Goal: Task Accomplishment & Management: Manage account settings

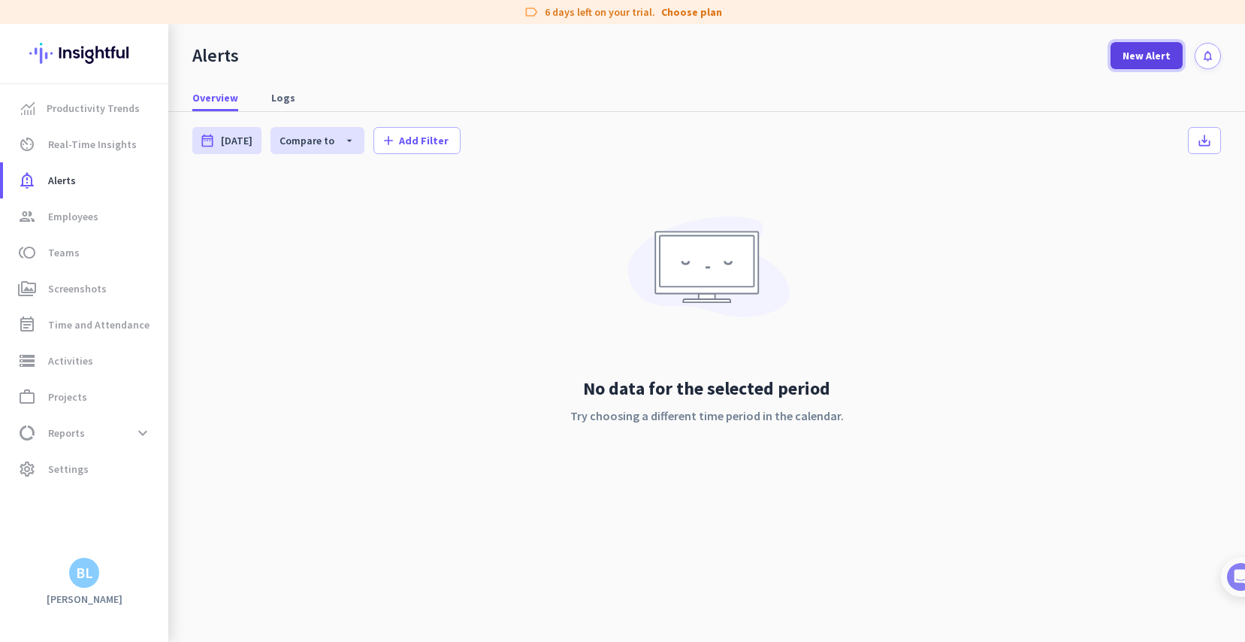
click at [1151, 55] on span "New Alert" at bounding box center [1147, 55] width 48 height 15
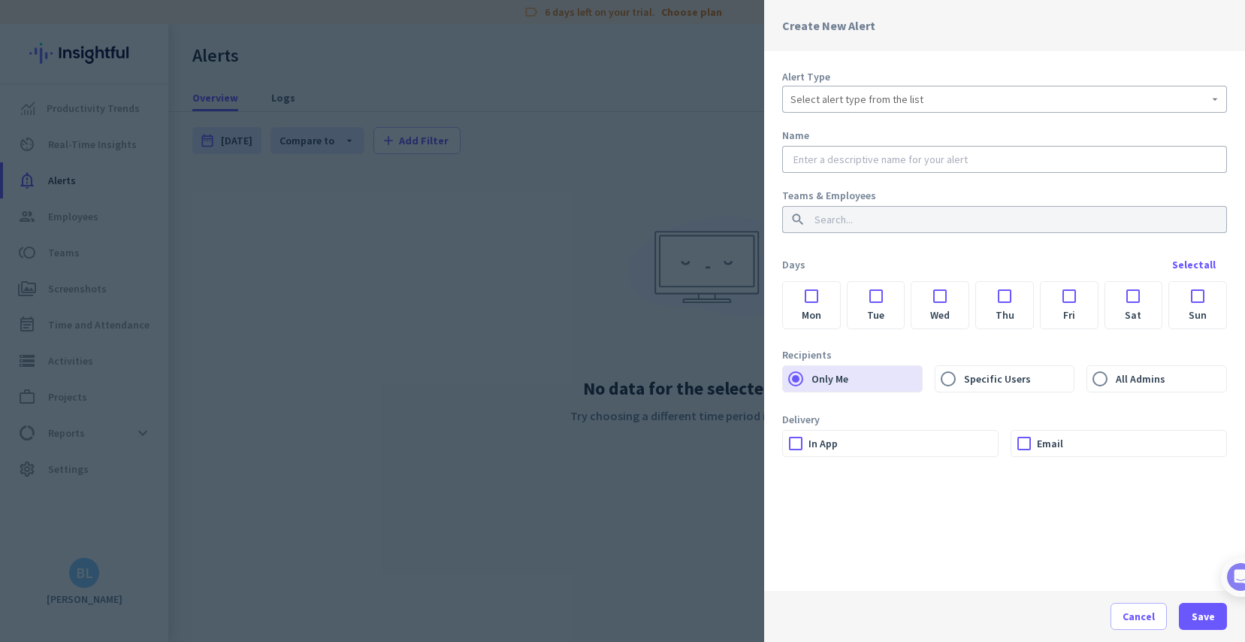
click at [909, 101] on span "Select alert type from the list" at bounding box center [857, 99] width 133 height 15
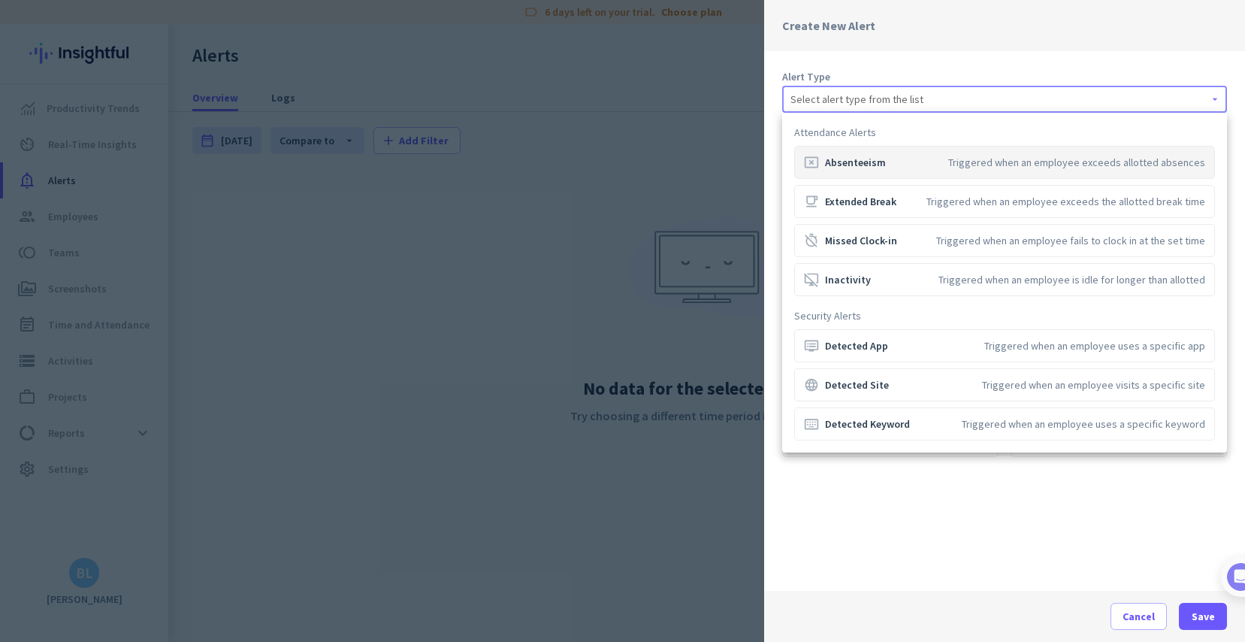
click at [926, 62] on div at bounding box center [622, 321] width 1245 height 642
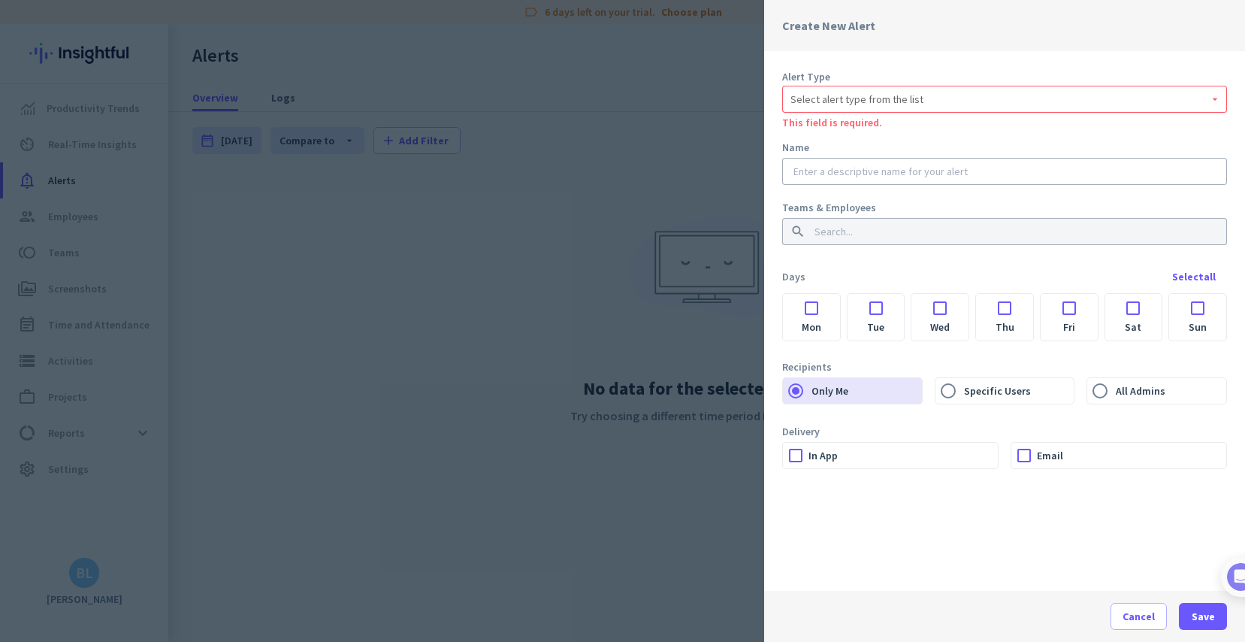
click at [712, 88] on div at bounding box center [622, 321] width 1245 height 642
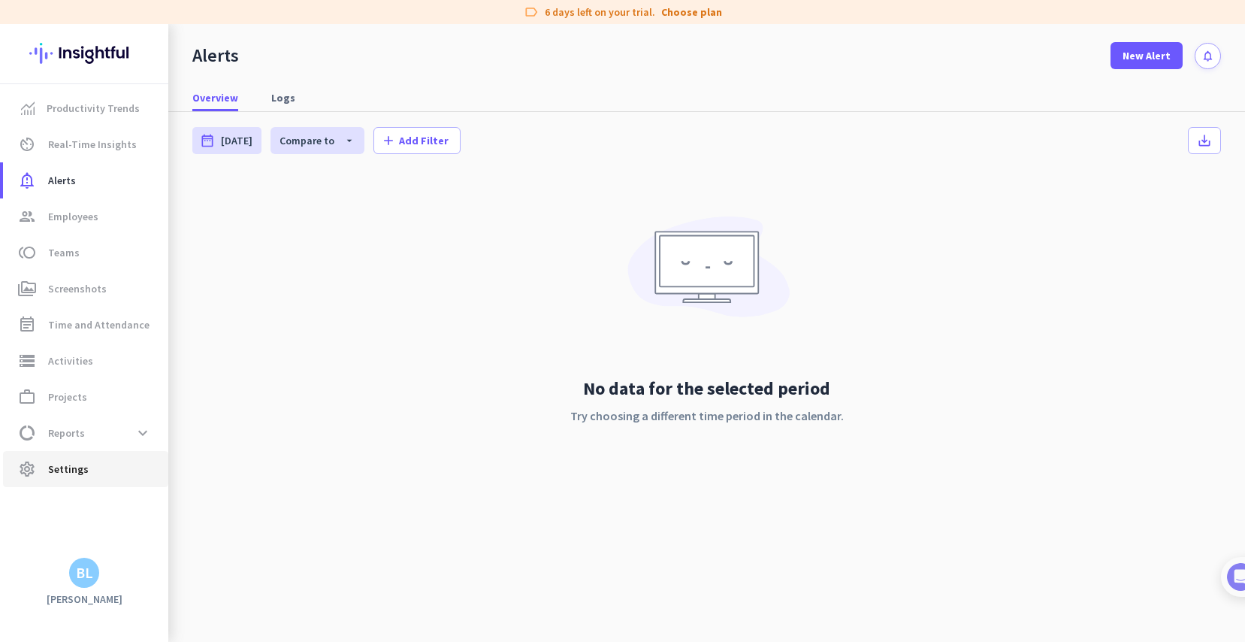
click at [85, 460] on span "settings Settings" at bounding box center [85, 469] width 141 height 18
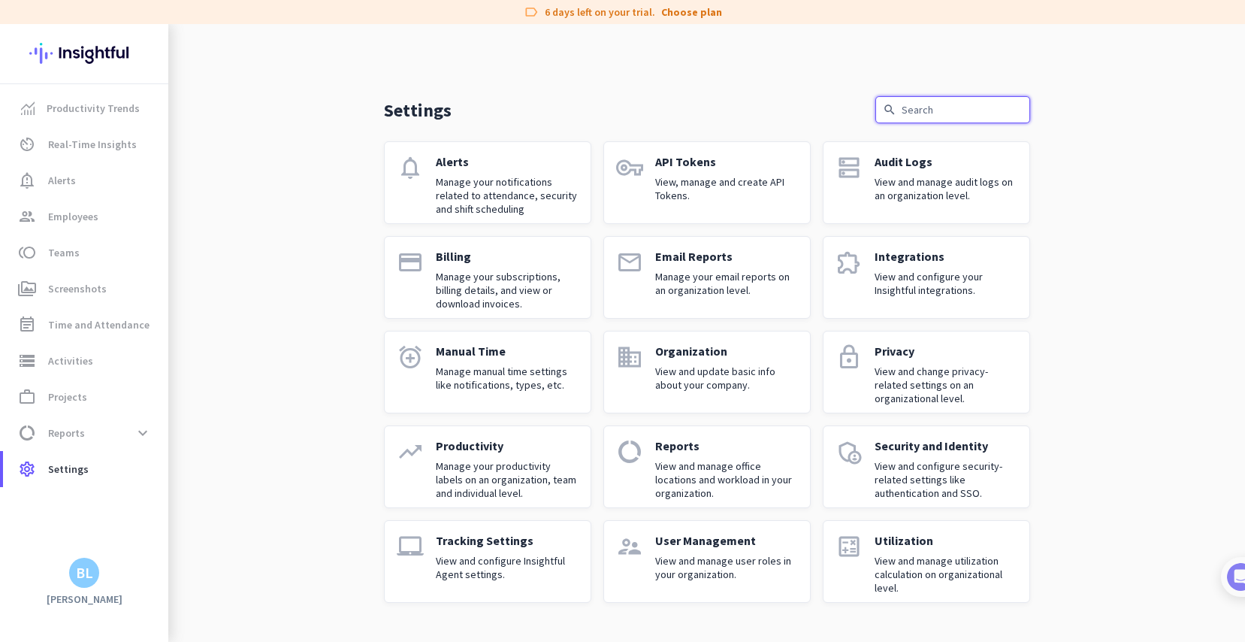
click at [926, 113] on input "text" at bounding box center [953, 109] width 155 height 27
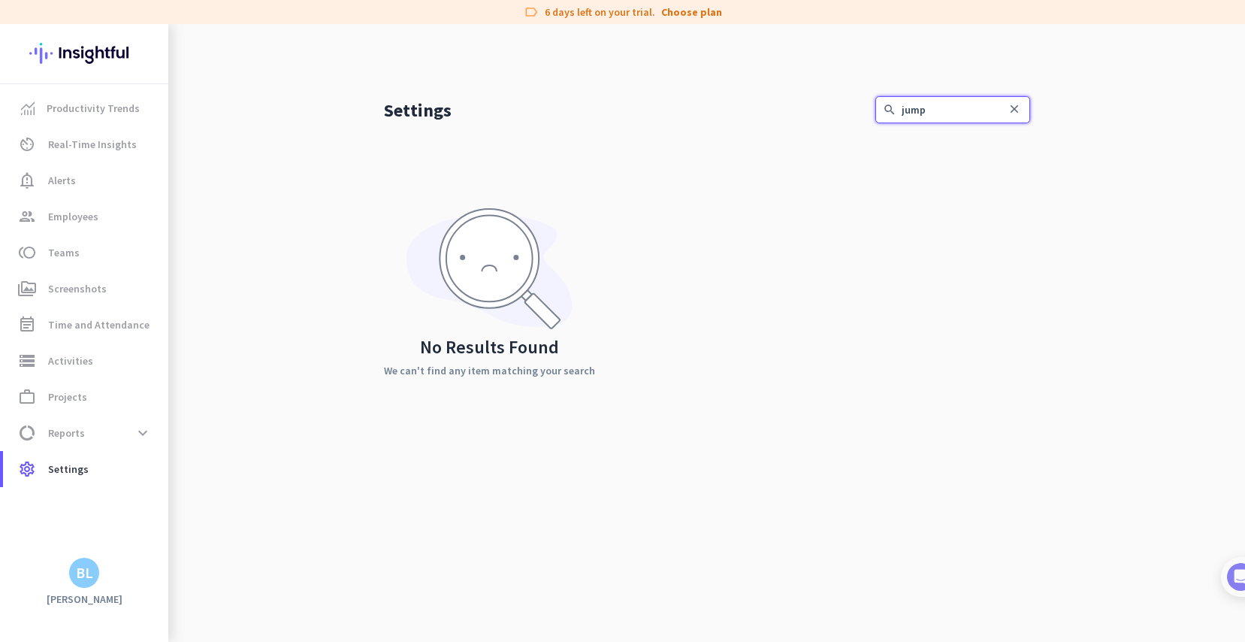
type input "jump"
click at [86, 57] on img at bounding box center [84, 53] width 110 height 59
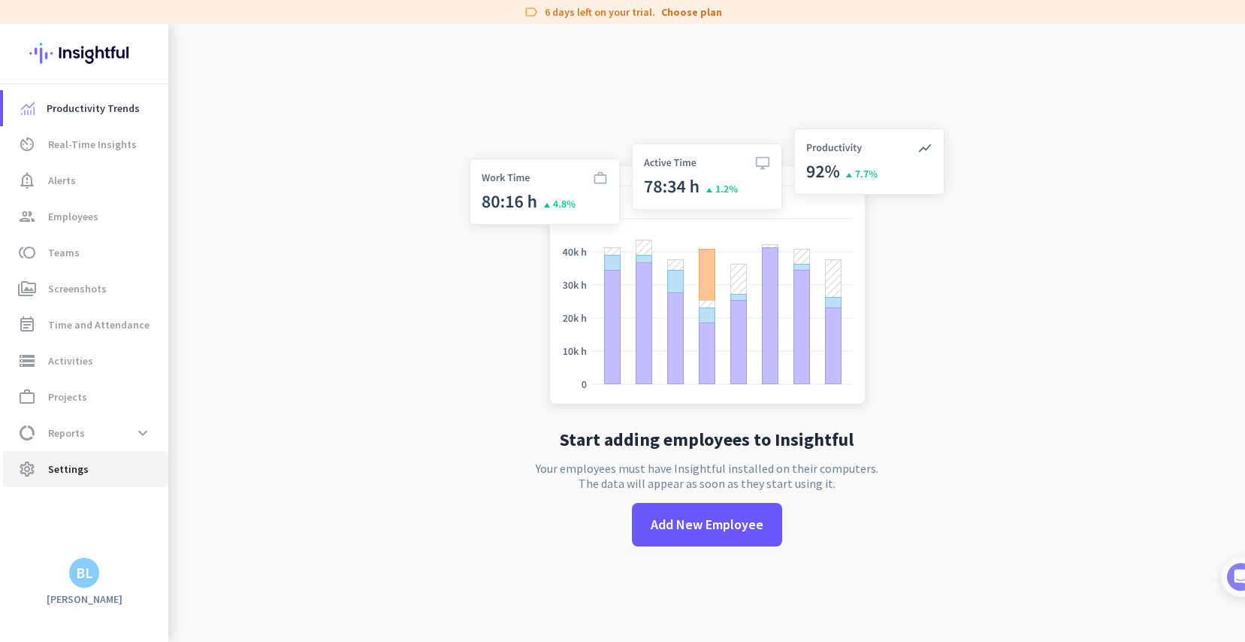
click at [99, 466] on span "settings Settings" at bounding box center [85, 469] width 141 height 18
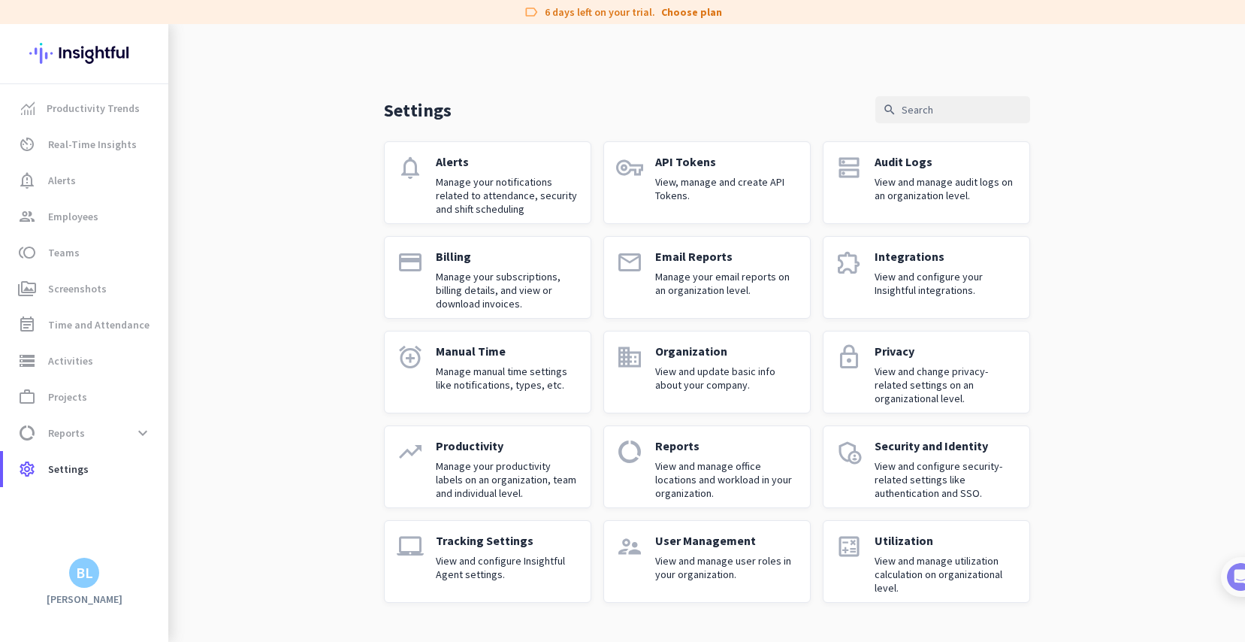
click at [98, 57] on img at bounding box center [84, 53] width 110 height 59
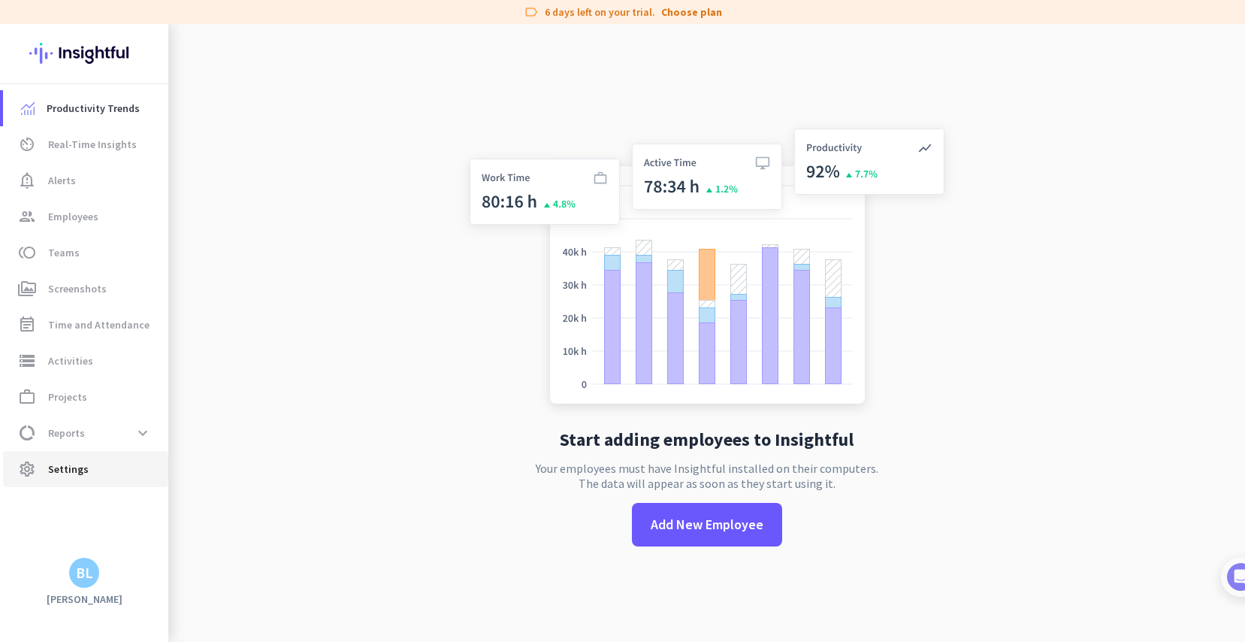
click at [73, 461] on span "Settings" at bounding box center [68, 469] width 41 height 18
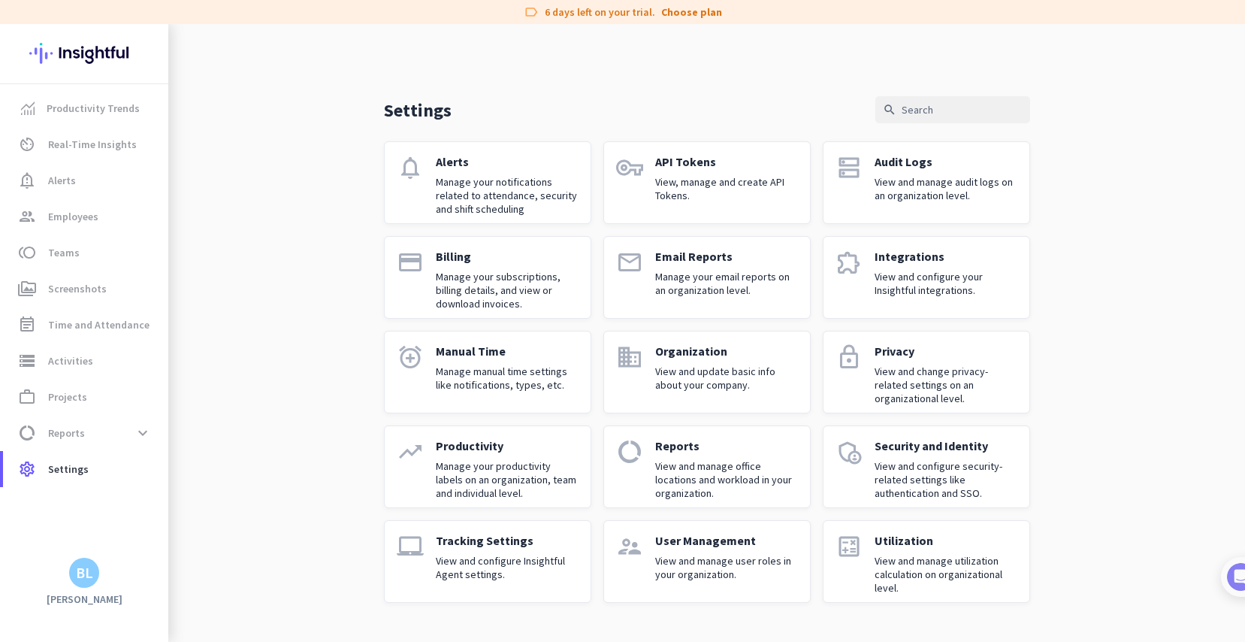
click at [926, 466] on p "View and configure security-related settings like authentication and SSO." at bounding box center [946, 479] width 143 height 41
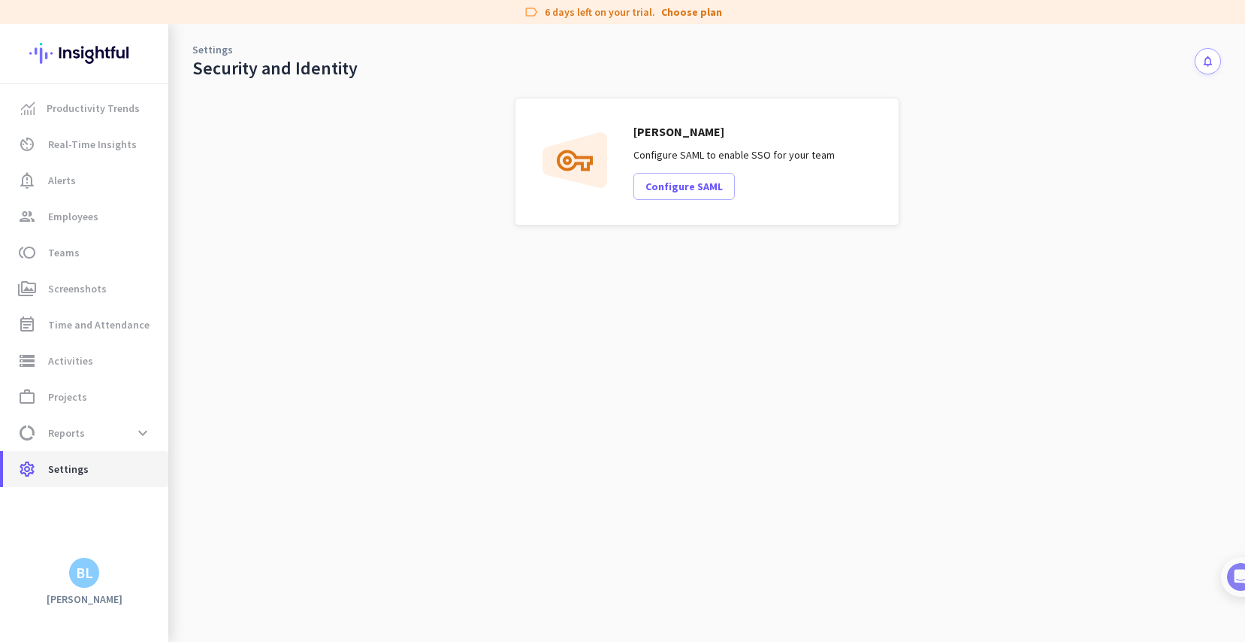
click at [70, 471] on span "Settings" at bounding box center [68, 469] width 41 height 18
